Goal: Task Accomplishment & Management: Manage account settings

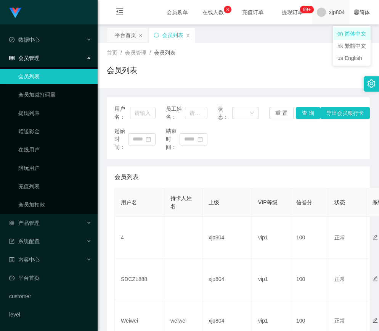
click at [337, 13] on span "xjp804" at bounding box center [337, 12] width 16 height 24
click at [323, 32] on span "退出登录" at bounding box center [328, 34] width 21 height 6
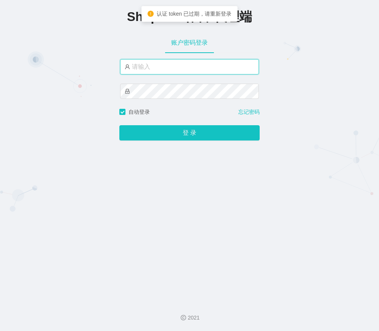
click at [161, 73] on input "text" at bounding box center [189, 66] width 139 height 15
type input "yn04"
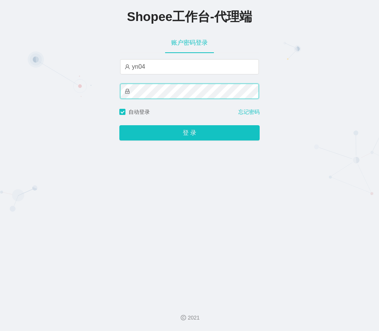
click at [119, 125] on button "登 录" at bounding box center [189, 132] width 140 height 15
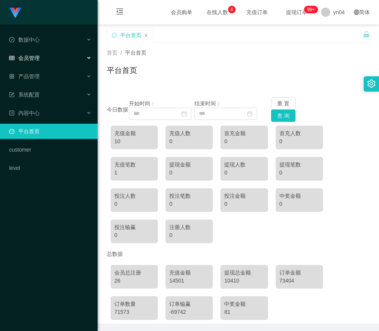
click at [45, 58] on div "会员管理" at bounding box center [49, 57] width 98 height 15
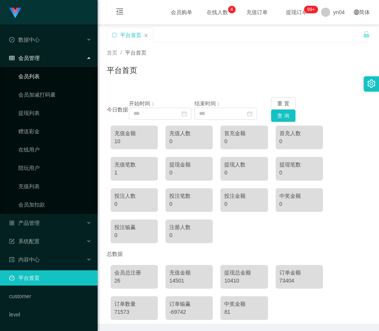
click at [39, 72] on link "会员列表" at bounding box center [54, 76] width 73 height 15
